Goal: Find specific page/section: Find specific page/section

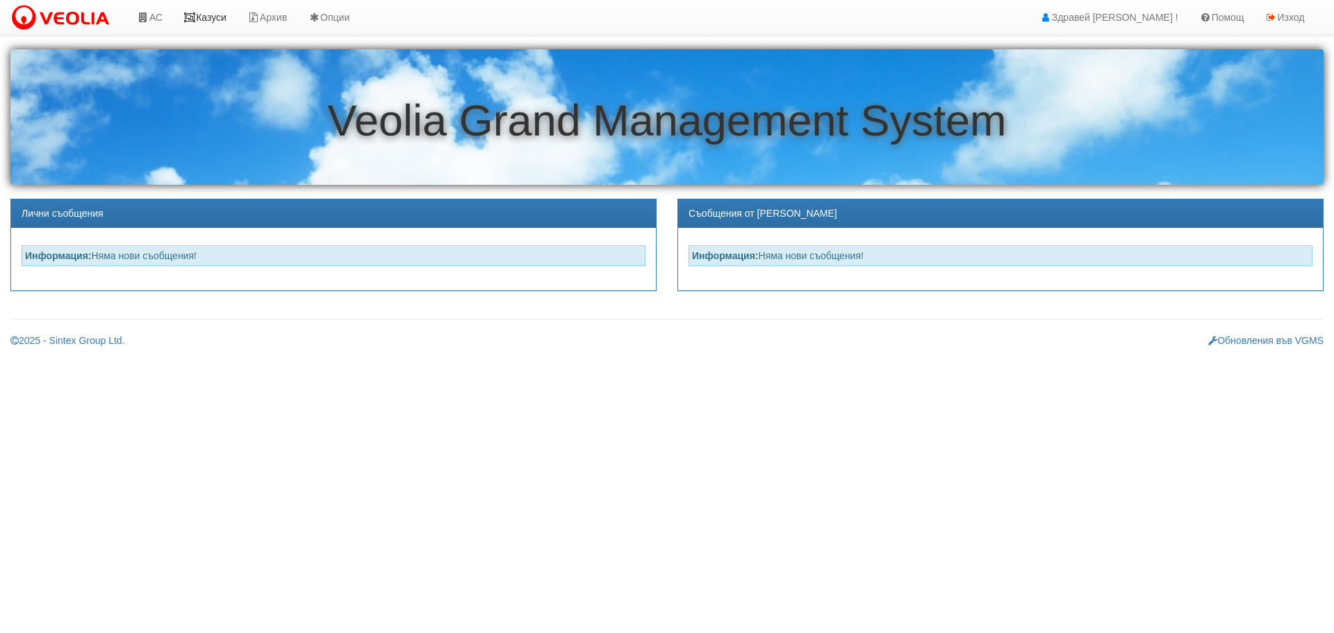
click at [219, 15] on link "Казуси" at bounding box center [205, 17] width 64 height 35
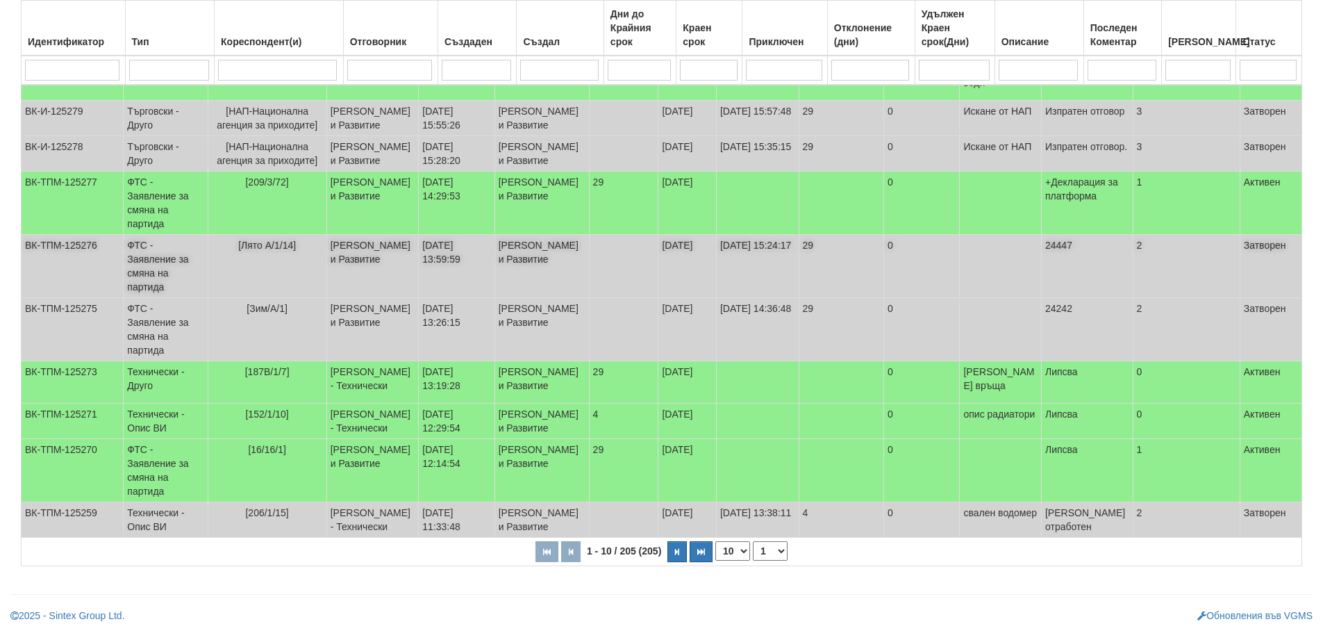
scroll to position [266, 0]
click at [678, 551] on icon "button" at bounding box center [677, 552] width 4 height 8
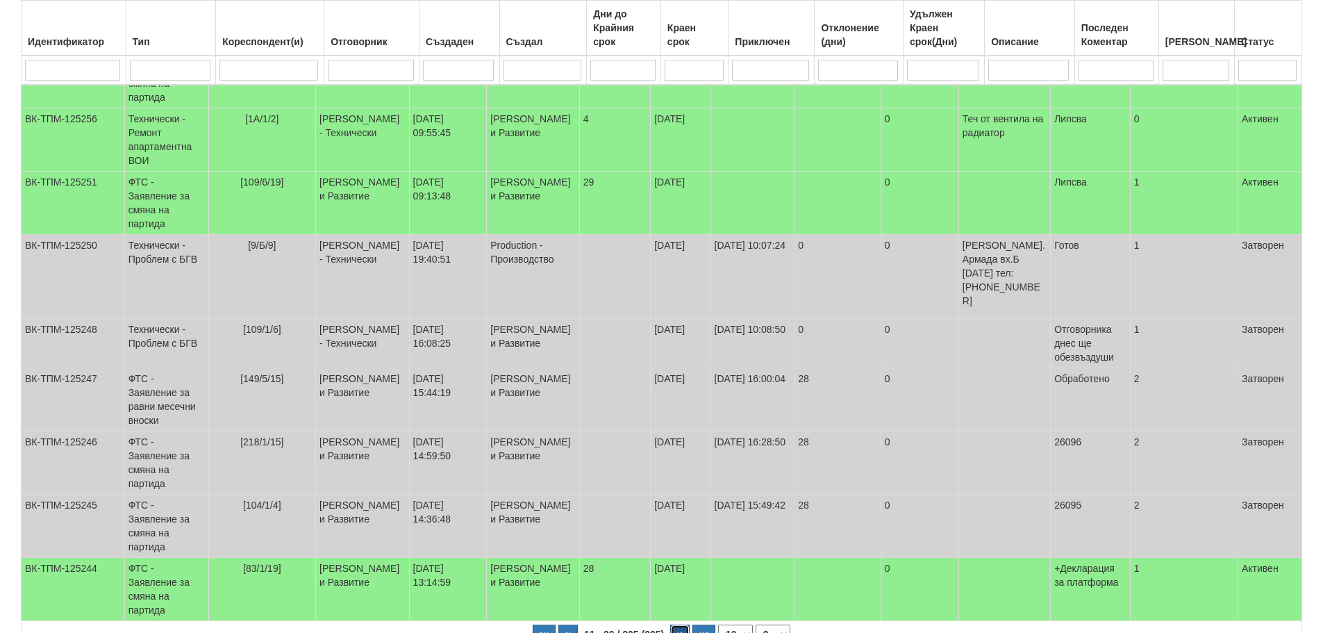
click at [678, 631] on icon "button" at bounding box center [680, 635] width 4 height 8
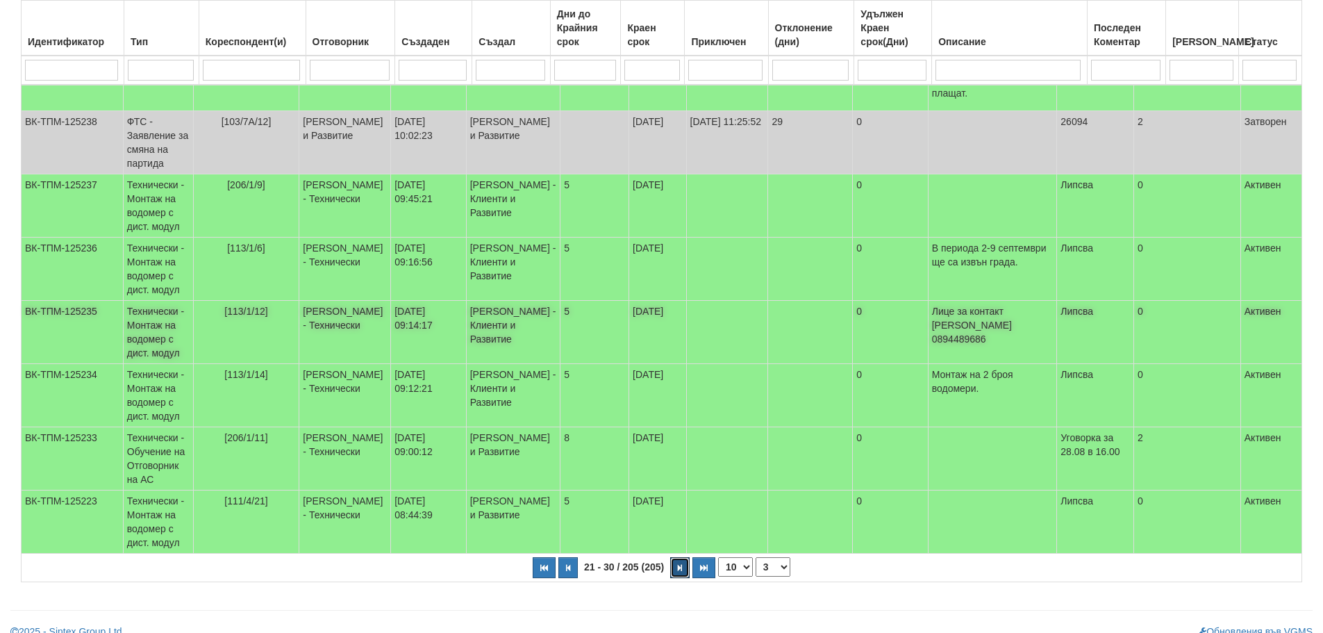
scroll to position [419, 0]
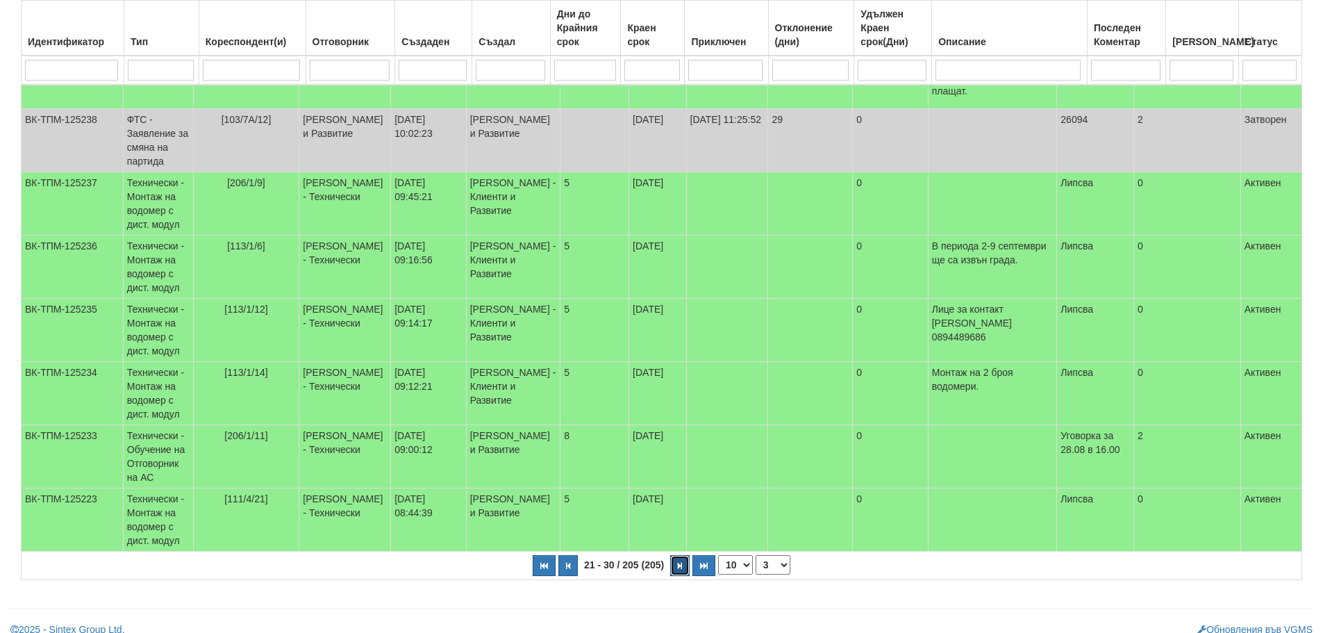
click at [681, 562] on icon "button" at bounding box center [680, 566] width 4 height 8
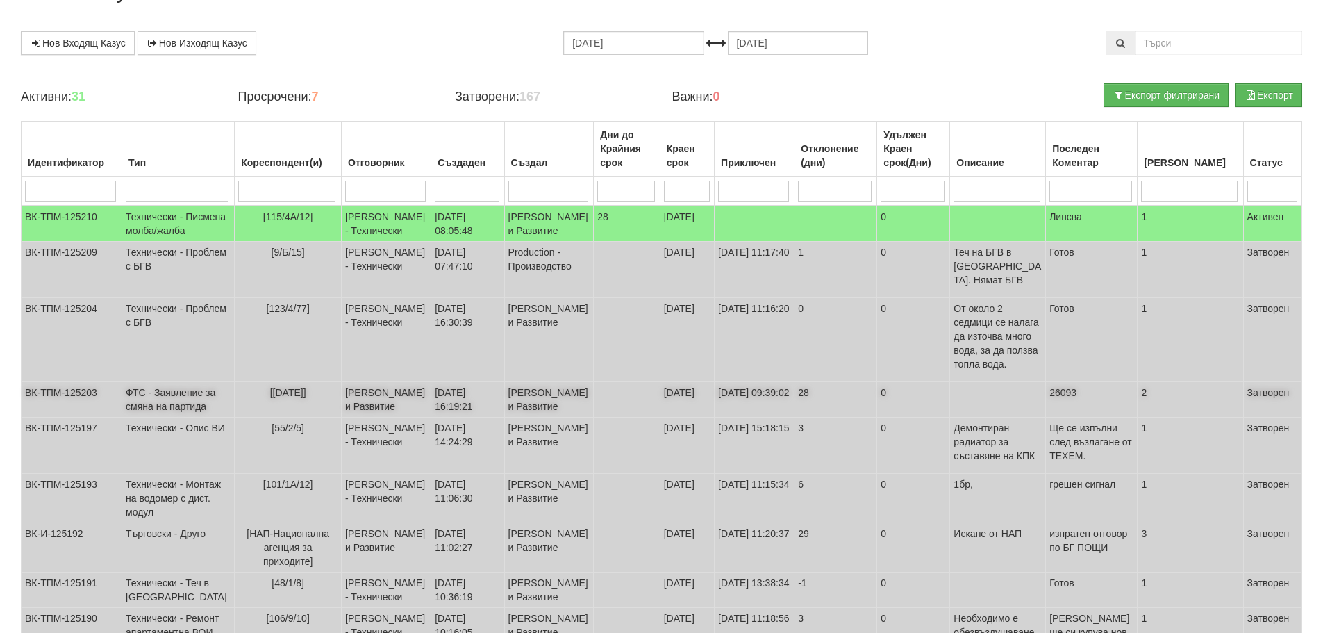
scroll to position [412, 0]
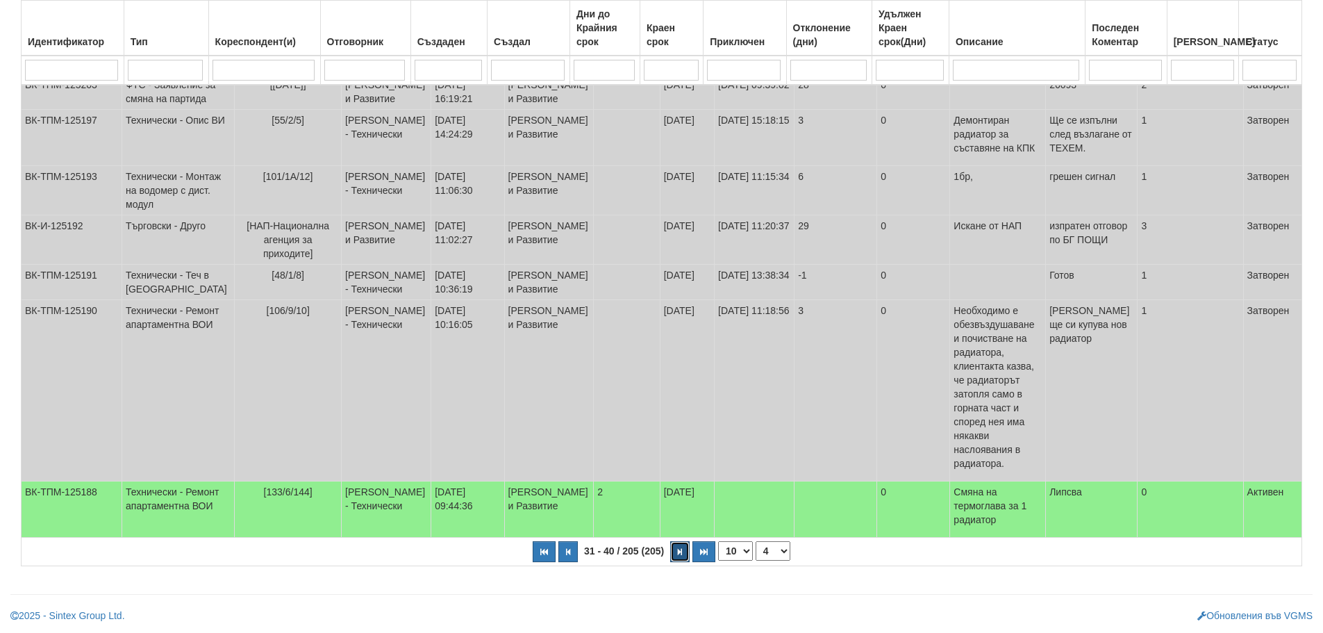
click at [680, 553] on icon "button" at bounding box center [680, 552] width 4 height 8
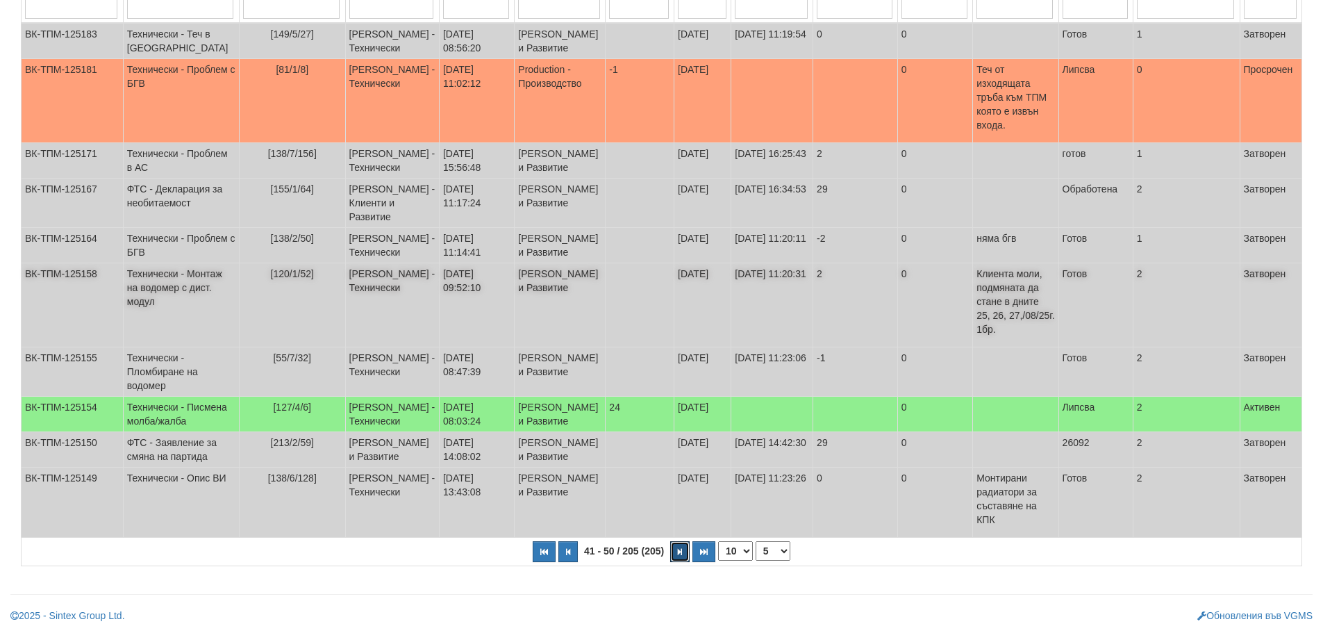
scroll to position [266, 0]
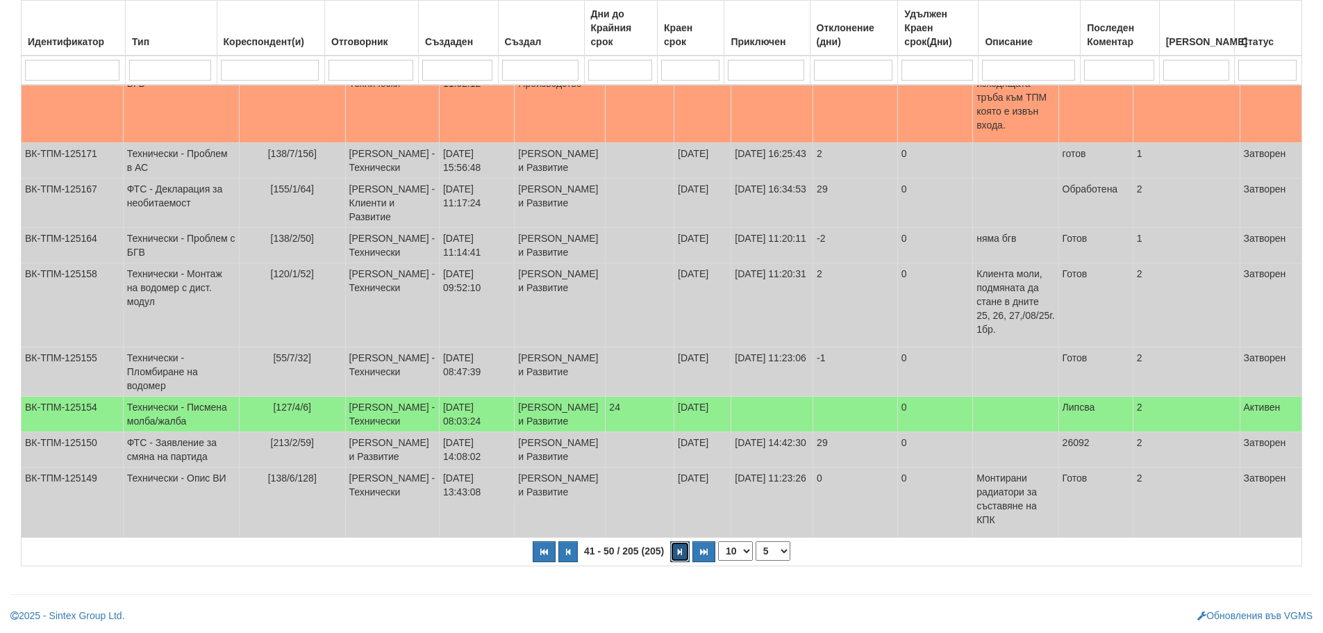
click at [676, 550] on button "button" at bounding box center [679, 551] width 19 height 21
select select "6"
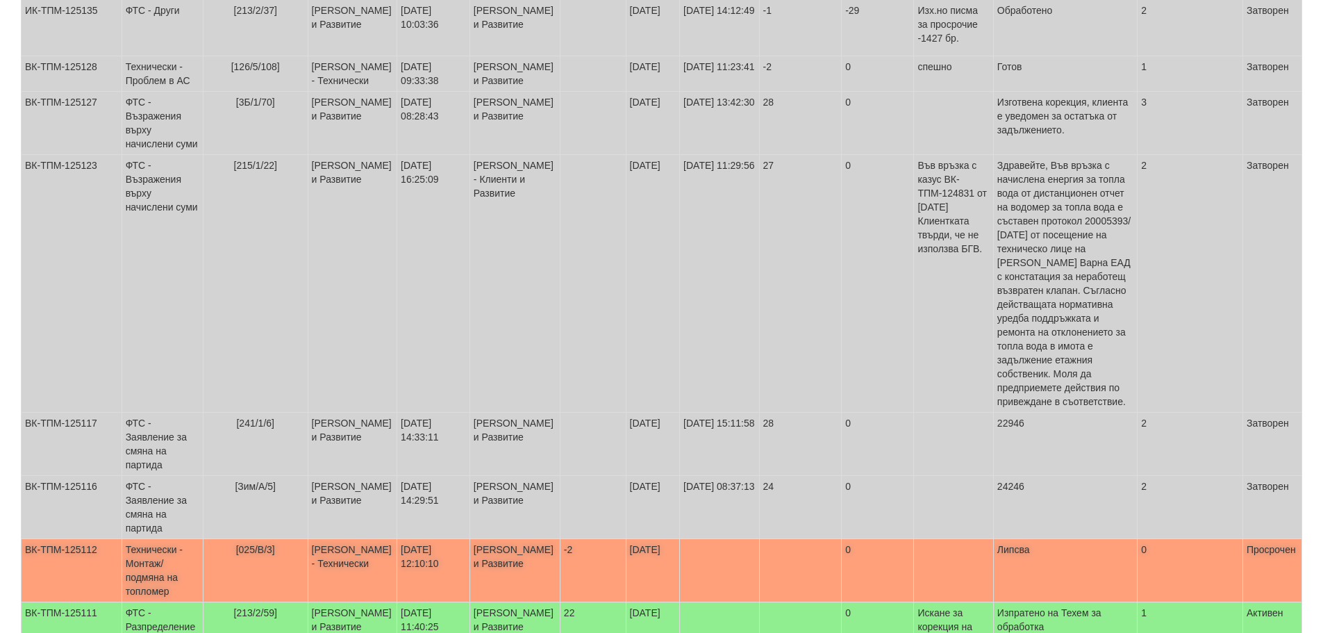
scroll to position [486, 0]
